Goal: Information Seeking & Learning: Learn about a topic

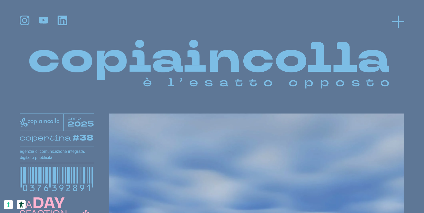
scroll to position [0, 0]
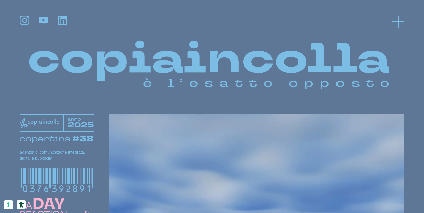
click at [404, 16] on icon at bounding box center [398, 22] width 12 height 12
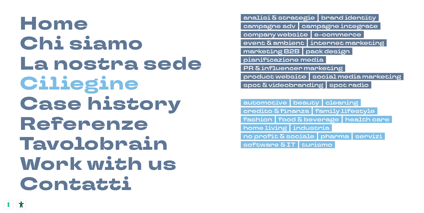
scroll to position [37, 0]
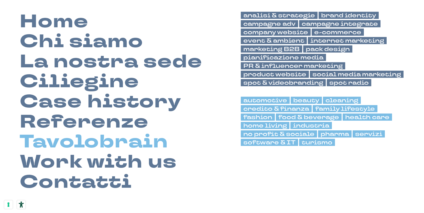
click at [117, 143] on link "Tavolobrain" at bounding box center [94, 142] width 148 height 20
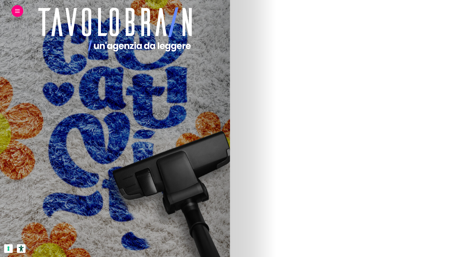
scroll to position [844, 0]
click at [95, 169] on div "I nuovi trend fashion tra “aesthetic” e “vibes” 31 maggio 2024" at bounding box center [55, 173] width 79 height 102
click at [88, 207] on link "I nuovi trend fashion tra “aesthetic” e “vibes”" at bounding box center [52, 203] width 73 height 20
click at [157, 151] on img at bounding box center [60, 136] width 195 height 307
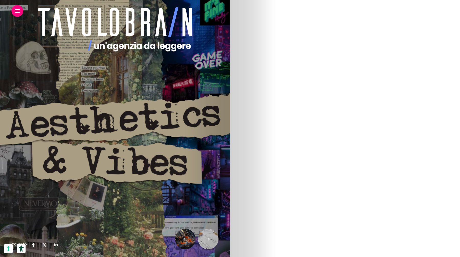
scroll to position [518, 0]
click at [17, 11] on link at bounding box center [17, 10] width 5 height 3
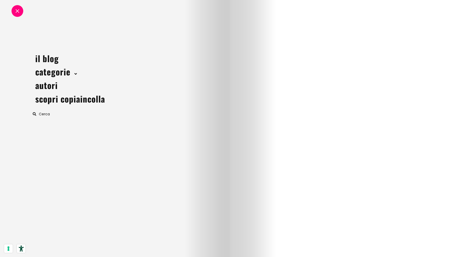
click at [18, 14] on div at bounding box center [18, 11] width 12 height 12
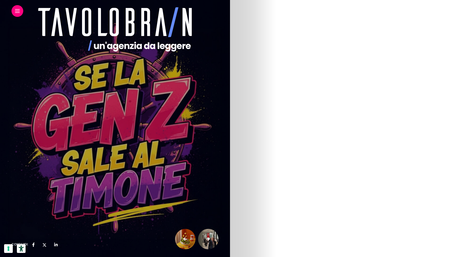
scroll to position [1006, 0]
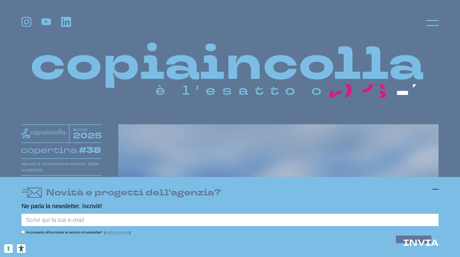
click at [435, 189] on icon at bounding box center [435, 189] width 6 height 6
